Goal: Information Seeking & Learning: Learn about a topic

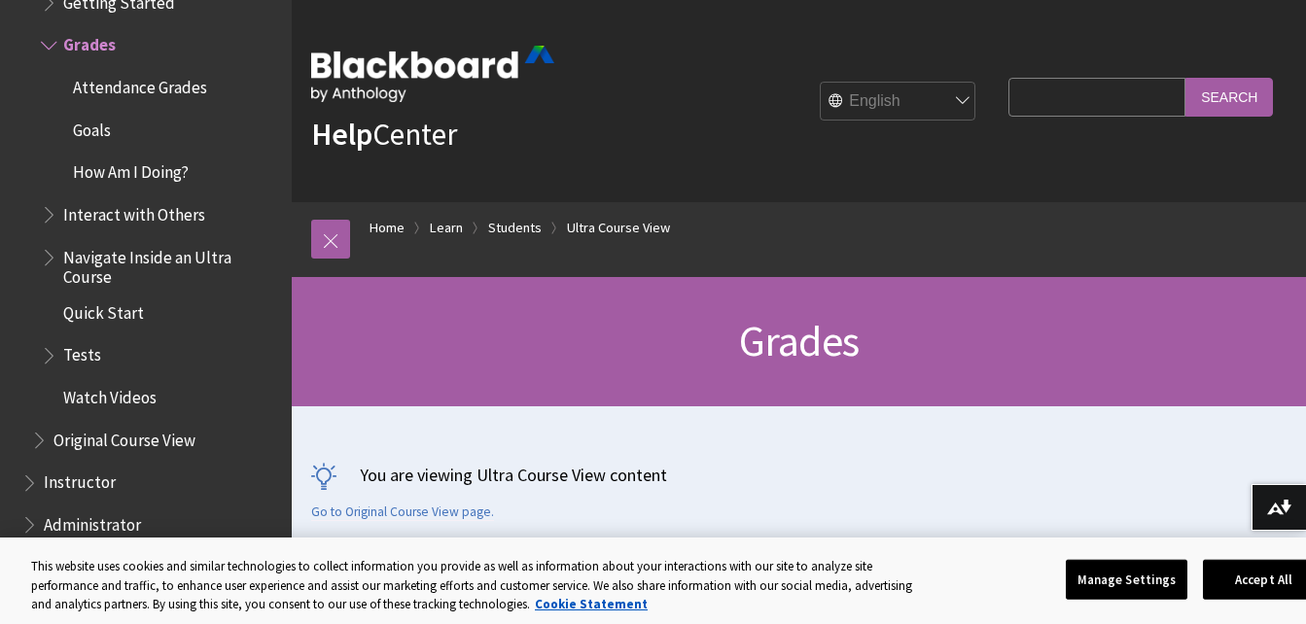
click at [1060, 98] on input "Search Query" at bounding box center [1096, 97] width 177 height 38
type input "select all"
click at [1216, 102] on input "Search" at bounding box center [1229, 97] width 88 height 38
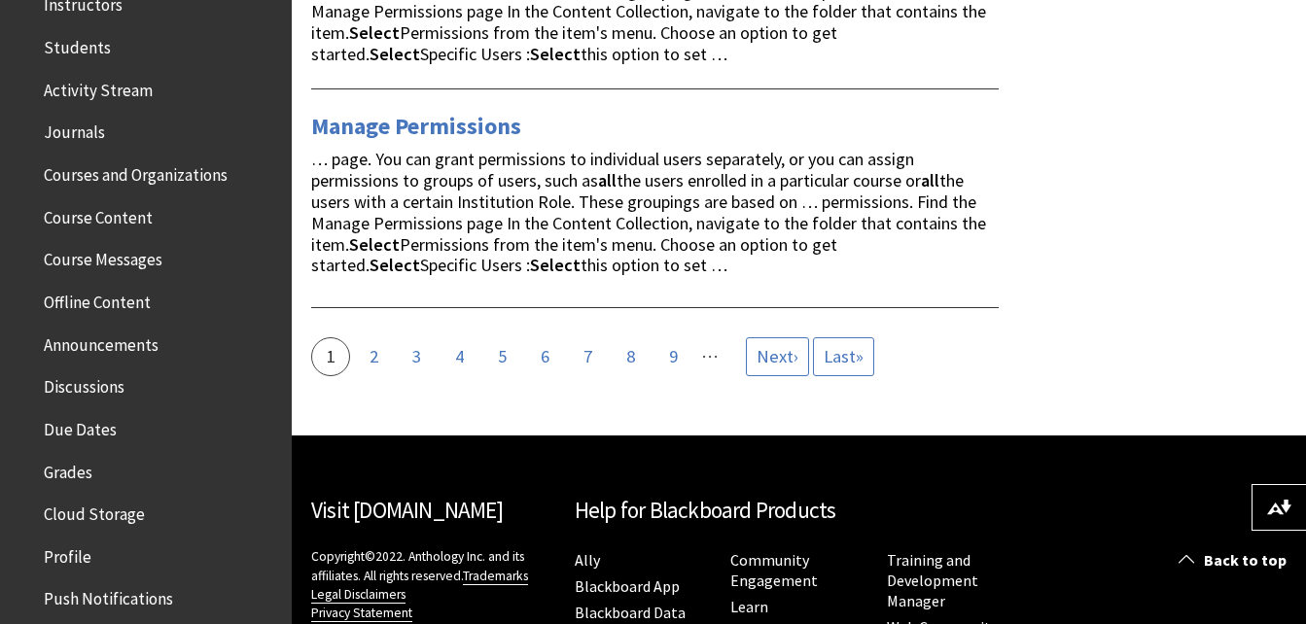
scroll to position [459, 0]
click at [82, 464] on span "Grades" at bounding box center [68, 467] width 49 height 26
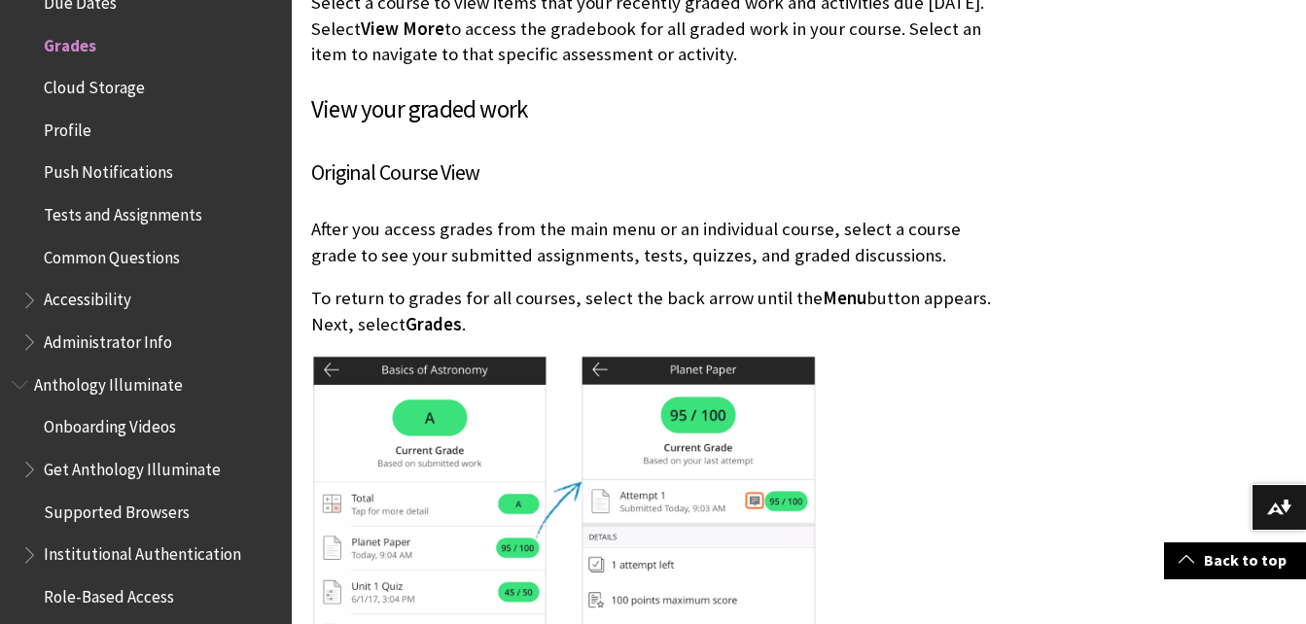
scroll to position [1974, 0]
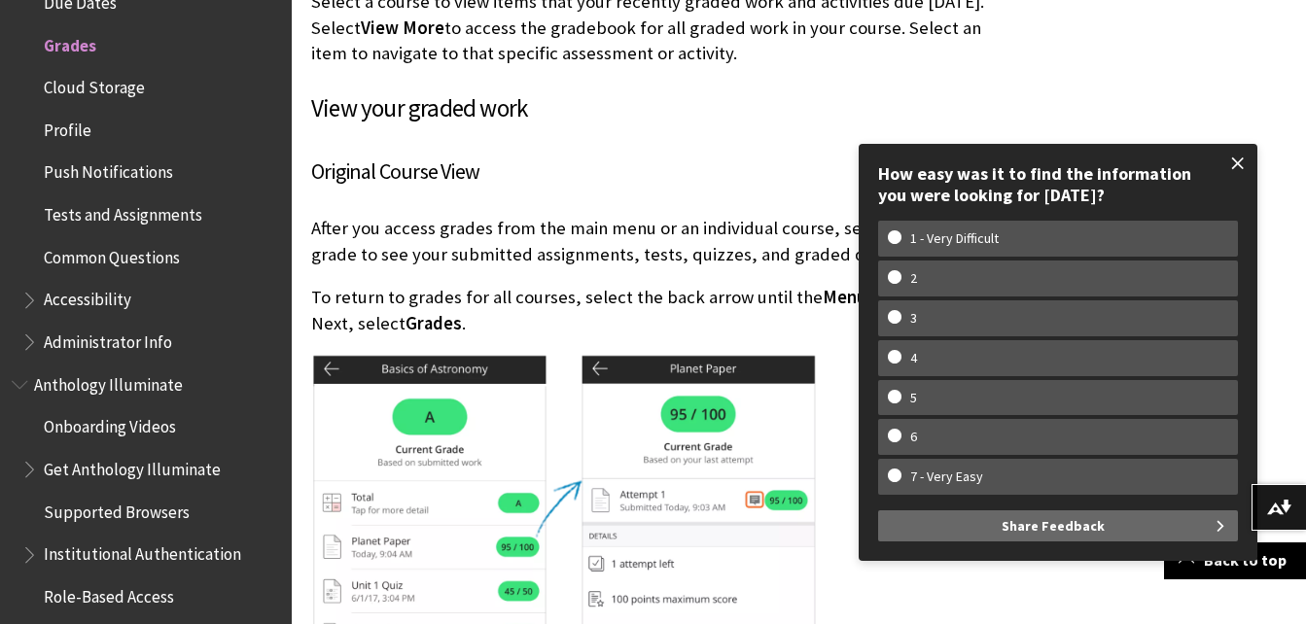
click at [1241, 151] on span at bounding box center [1237, 163] width 41 height 41
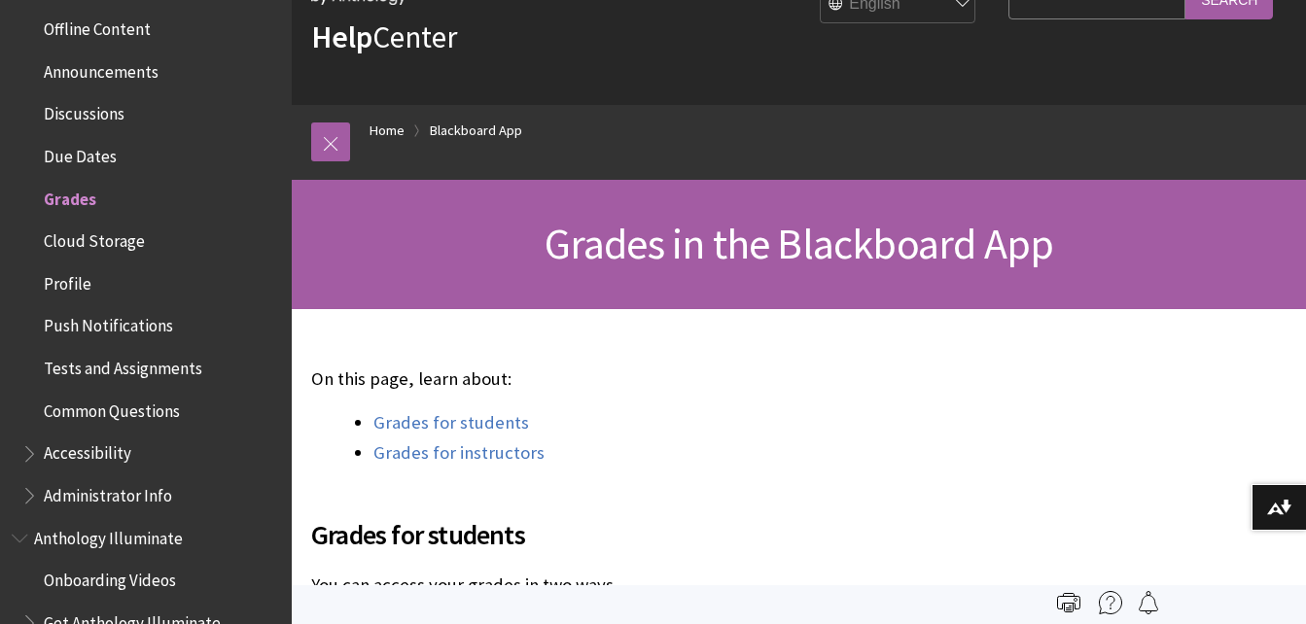
scroll to position [0, 0]
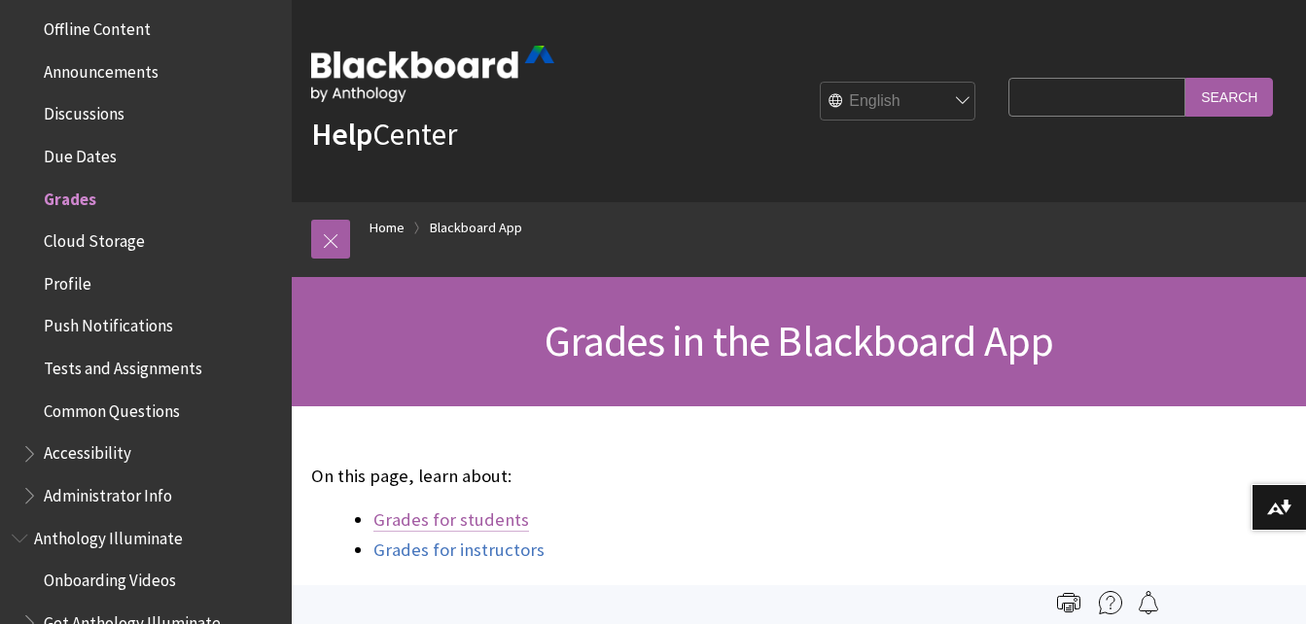
click at [521, 514] on li "Grades for students" at bounding box center [685, 520] width 625 height 27
click at [508, 519] on link "Grades for students" at bounding box center [451, 520] width 156 height 23
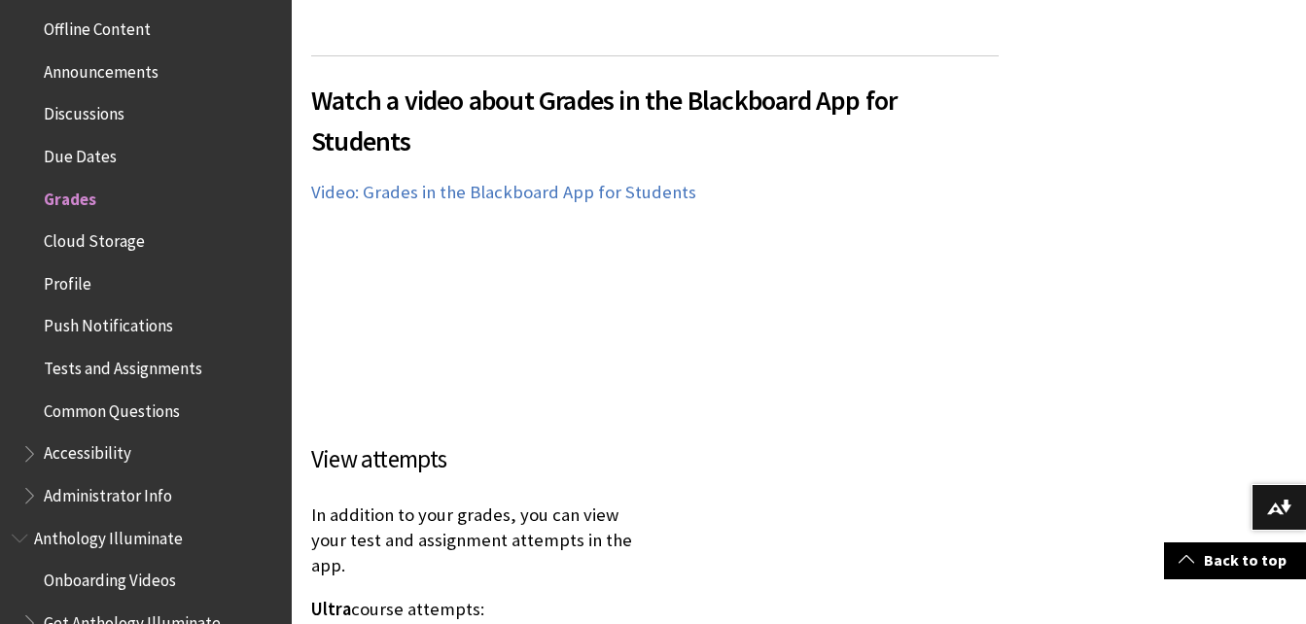
scroll to position [3045, 0]
